Goal: Task Accomplishment & Management: Complete application form

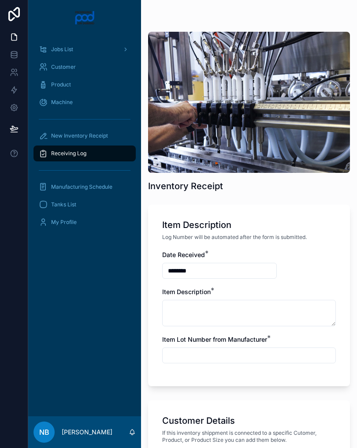
scroll to position [584, 0]
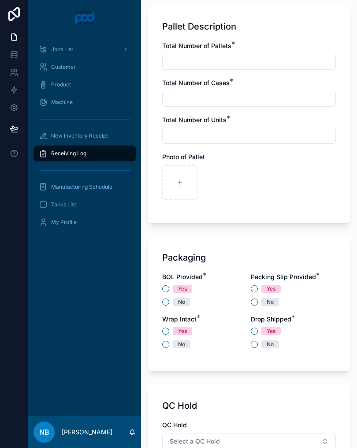
type input "**********"
click at [222, 194] on div "scrollable content" at bounding box center [218, 182] width 35 height 35
type input "**********"
click at [166, 304] on button "No" at bounding box center [165, 302] width 7 height 7
click at [257, 290] on button "Yes" at bounding box center [254, 288] width 7 height 7
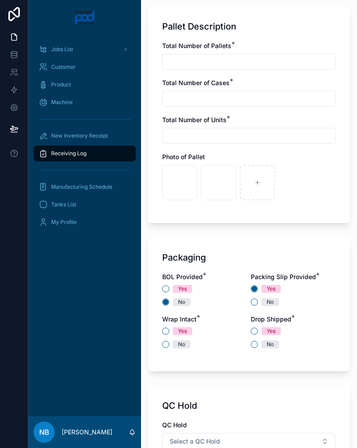
click at [163, 351] on div "BOL Provided * Yes No Packing Slip Provided * Yes No Wrap Intact * Yes No Drop …" at bounding box center [249, 315] width 174 height 85
click at [165, 346] on button "No" at bounding box center [165, 344] width 7 height 7
click at [256, 332] on button "Yes" at bounding box center [254, 331] width 7 height 7
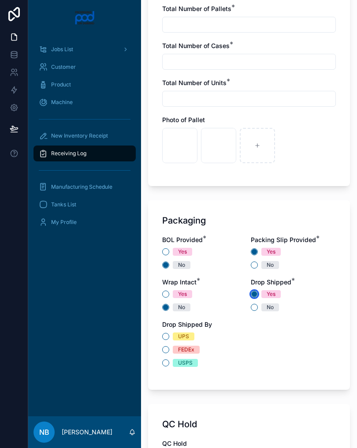
scroll to position [623, 0]
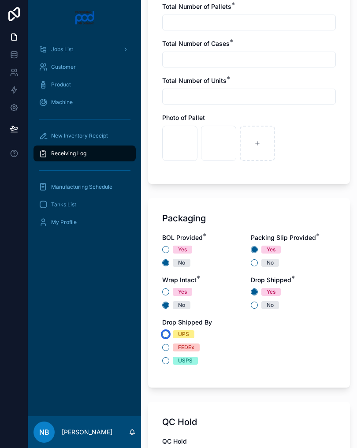
click at [166, 332] on button "UPS" at bounding box center [165, 334] width 7 height 7
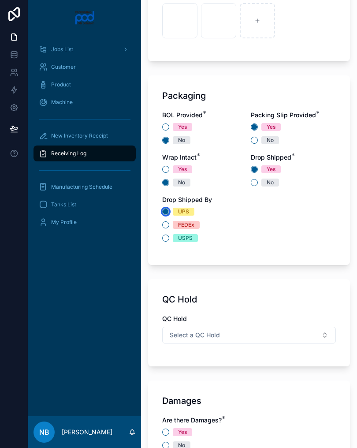
scroll to position [747, 0]
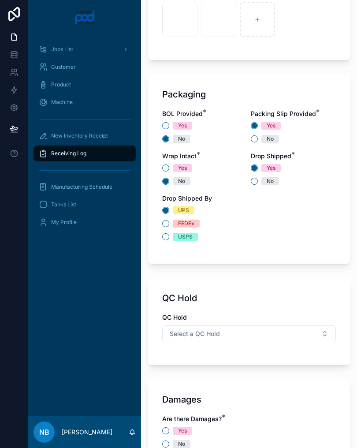
click at [321, 331] on button "Select a QC Hold" at bounding box center [249, 334] width 174 height 17
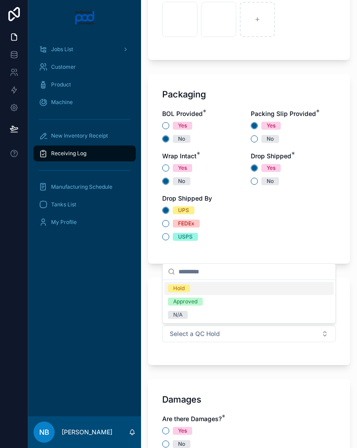
click at [213, 290] on div "Hold" at bounding box center [249, 288] width 169 height 13
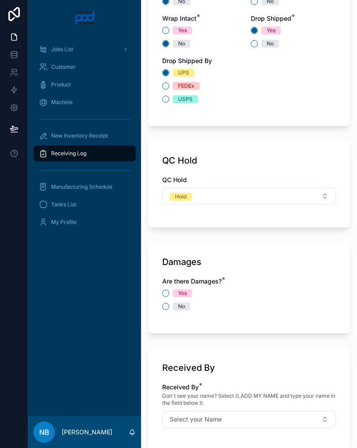
scroll to position [889, 0]
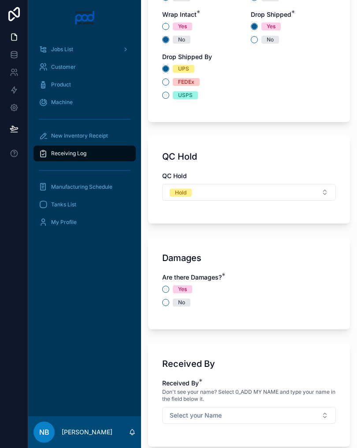
click at [171, 302] on div "No" at bounding box center [249, 303] width 174 height 8
click at [168, 301] on button "No" at bounding box center [165, 302] width 7 height 7
click at [307, 414] on button "Select your Name" at bounding box center [249, 415] width 174 height 17
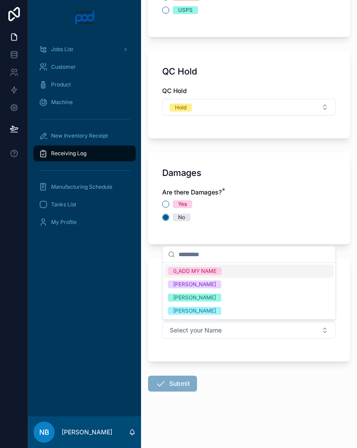
scroll to position [974, 0]
click at [228, 298] on div "[PERSON_NAME]" at bounding box center [249, 298] width 169 height 13
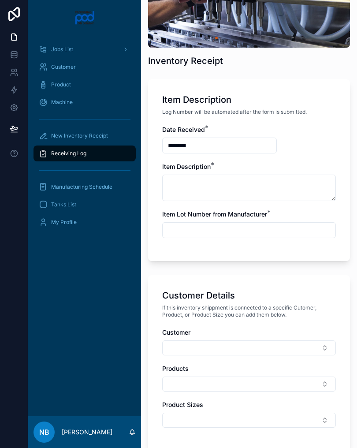
scroll to position [98, 0]
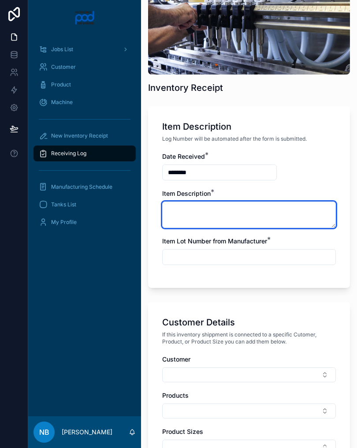
click at [236, 206] on textarea "scrollable content" at bounding box center [249, 215] width 174 height 26
type textarea "**********"
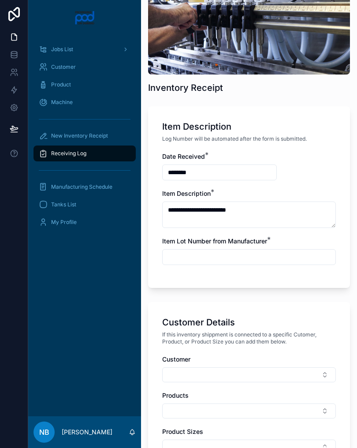
click at [245, 259] on input "scrollable content" at bounding box center [249, 257] width 173 height 12
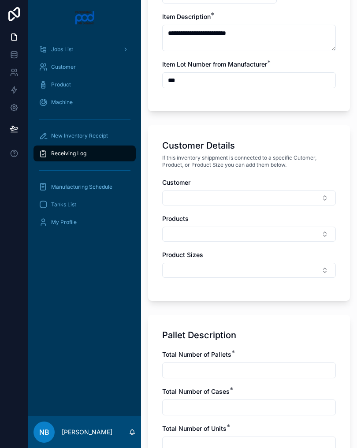
scroll to position [282, 0]
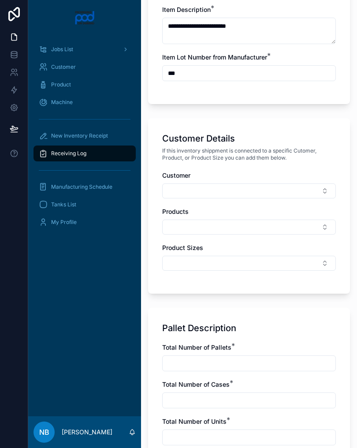
type input "***"
click at [258, 194] on button "Select Button" at bounding box center [249, 190] width 174 height 15
type input "**"
click at [224, 226] on span "CC - Clarity Cosmetics" at bounding box center [200, 225] width 65 height 9
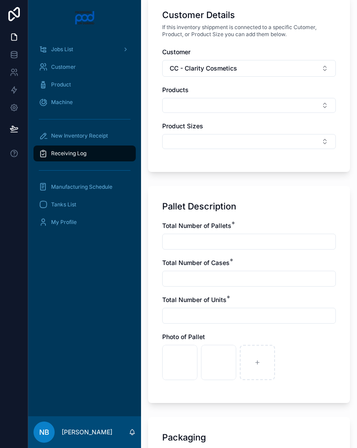
scroll to position [411, 0]
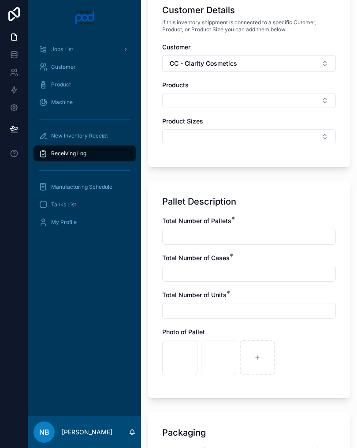
click at [248, 239] on input "scrollable content" at bounding box center [249, 237] width 173 height 12
type input "*"
click at [221, 272] on input "scrollable content" at bounding box center [249, 274] width 173 height 12
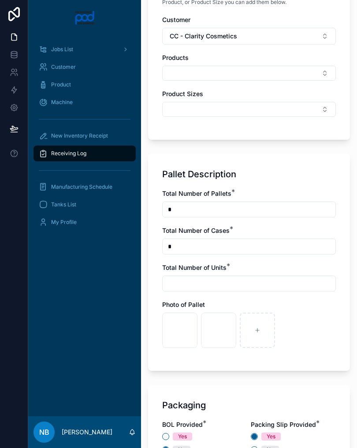
scroll to position [451, 0]
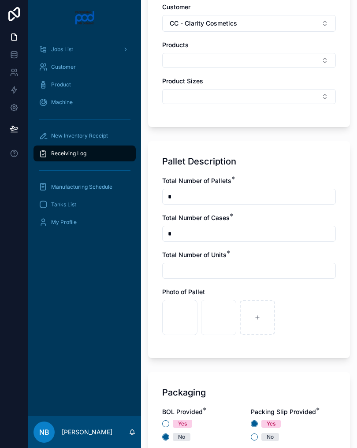
type input "*"
click at [237, 272] on input "scrollable content" at bounding box center [249, 271] width 173 height 12
type input "*****"
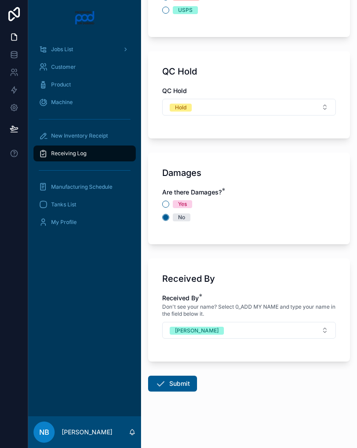
scroll to position [976, 0]
click at [296, 221] on div "No" at bounding box center [249, 217] width 174 height 8
click at [176, 388] on button "Submit" at bounding box center [172, 384] width 49 height 16
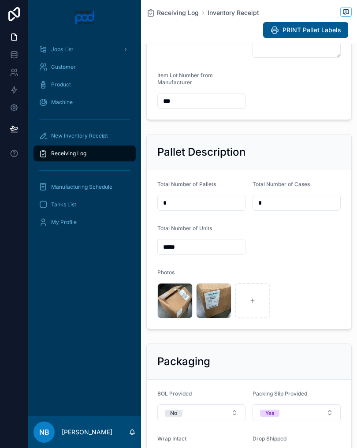
scroll to position [210, 0]
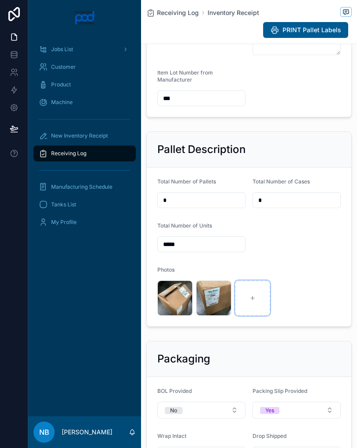
click at [256, 315] on div "scrollable content" at bounding box center [252, 298] width 35 height 35
type input "**********"
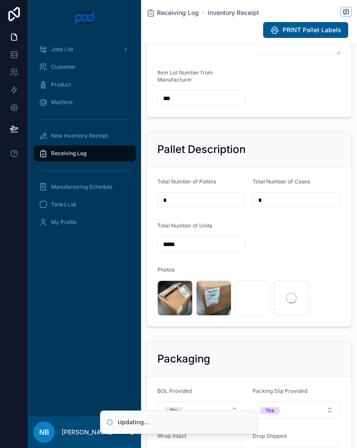
click at [296, 303] on icon "scrollable content" at bounding box center [291, 298] width 11 height 11
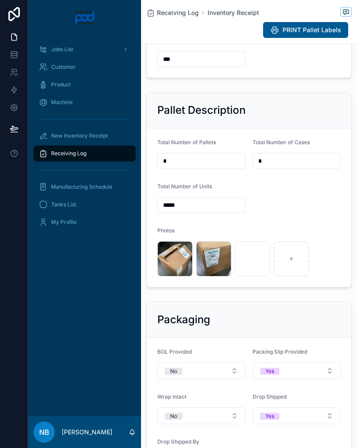
scroll to position [249, 0]
click at [297, 270] on div "scrollable content" at bounding box center [291, 258] width 35 height 35
type input "**********"
